Goal: Information Seeking & Learning: Learn about a topic

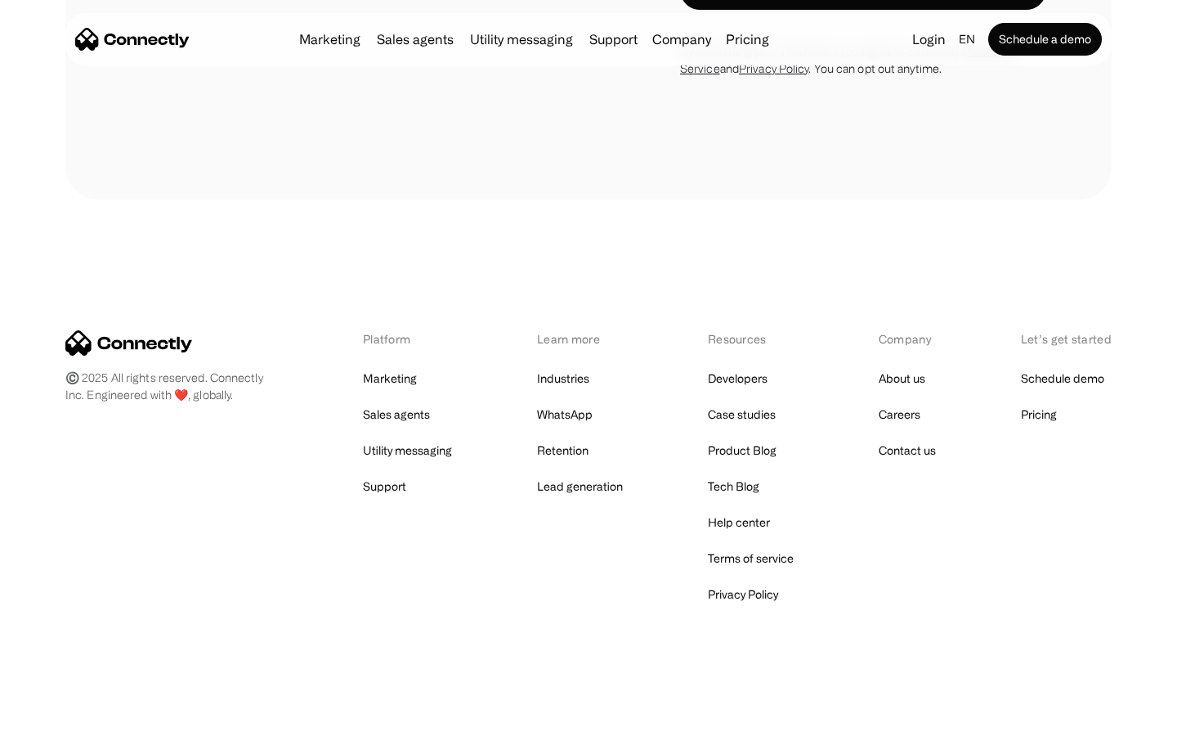
scroll to position [4309, 0]
